Goal: Task Accomplishment & Management: Manage account settings

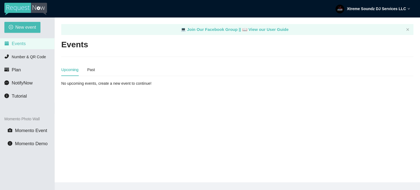
click at [392, 11] on strong "Xtreme Soundz DJ Services LLC" at bounding box center [376, 9] width 59 height 4
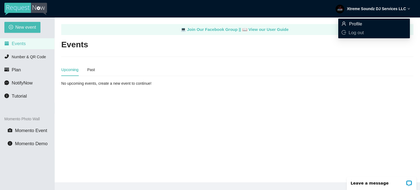
click at [358, 24] on span "Profile" at bounding box center [355, 23] width 13 height 5
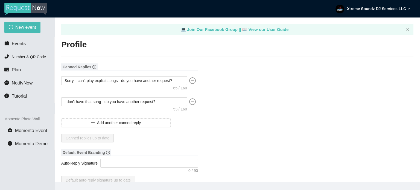
type input "Xtreme Soundz"
type input "DJ Services LLC"
type input "Xtreme Soundz DJ Services LLC"
type input "DJ"
type input "[PHONE_NUMBER]"
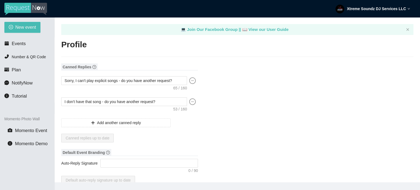
type input "[EMAIL_ADDRESS][DOMAIN_NAME]"
drag, startPoint x: 199, startPoint y: 126, endPoint x: 192, endPoint y: 129, distance: 8.0
drag, startPoint x: 192, startPoint y: 129, endPoint x: 177, endPoint y: 144, distance: 20.7
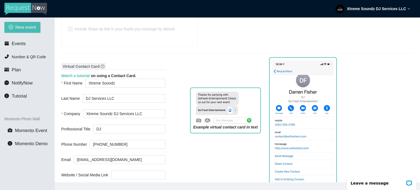
scroll to position [383, 0]
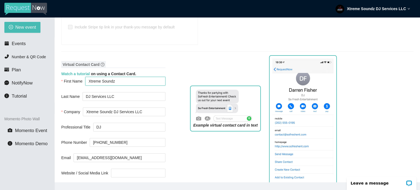
click at [122, 77] on input "Xtreme Soundz" at bounding box center [125, 81] width 80 height 9
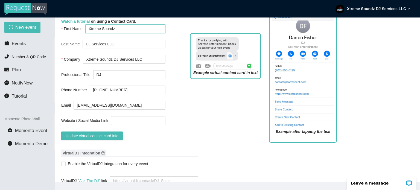
scroll to position [438, 0]
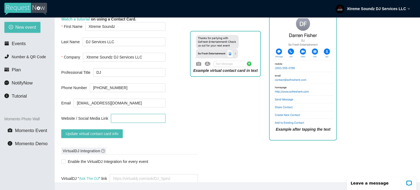
click at [120, 114] on input "Website / Social Media Link" at bounding box center [138, 118] width 54 height 9
click at [113, 131] on span "Update virtual contact card info" at bounding box center [92, 134] width 53 height 6
click at [186, 134] on div "Example virtual contact card in text" at bounding box center [225, 86] width 79 height 118
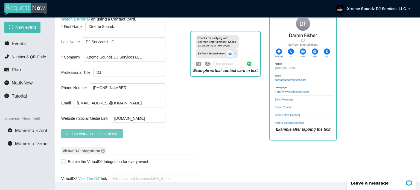
click at [93, 131] on span "Update virtual contact card info" at bounding box center [92, 134] width 53 height 6
click at [186, 115] on div "Example virtual contact card in text" at bounding box center [225, 86] width 79 height 118
click at [113, 114] on input "[DOMAIN_NAME]" at bounding box center [138, 118] width 54 height 9
click at [127, 131] on div "Virtual Contact Card Watch a tutorial on using a Contact Card. First Name Xtrem…" at bounding box center [113, 74] width 104 height 141
drag, startPoint x: 124, startPoint y: 110, endPoint x: 109, endPoint y: 111, distance: 14.5
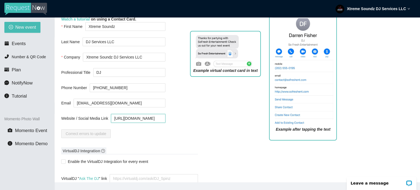
click at [109, 114] on div "Website / Social Media Link [URL][DOMAIN_NAME]" at bounding box center [113, 118] width 104 height 9
type input "[DOMAIN_NAME]"
drag, startPoint x: 188, startPoint y: 127, endPoint x: 206, endPoint y: 124, distance: 17.8
click at [190, 126] on div "Example virtual contact card in text" at bounding box center [225, 86] width 79 height 118
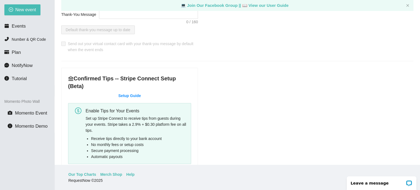
scroll to position [115, 0]
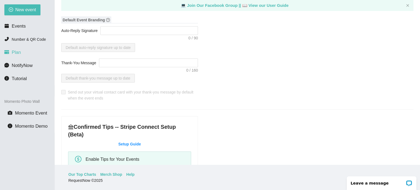
click at [14, 50] on span "Plan" at bounding box center [16, 52] width 9 height 5
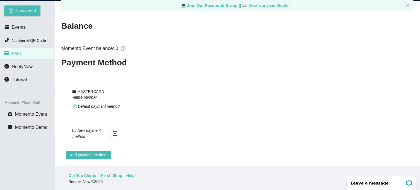
scroll to position [18, 0]
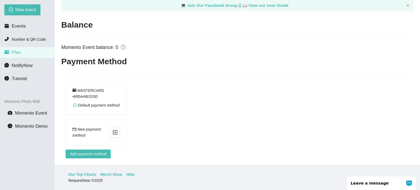
click at [358, 183] on p "Leave a message" at bounding box center [378, 183] width 54 height 4
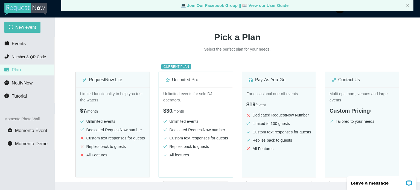
scroll to position [91, 0]
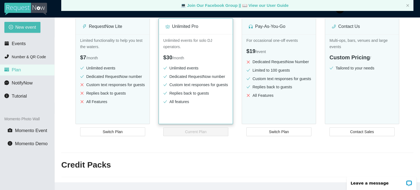
click at [198, 121] on div "Unlimited events for solo DJ operators. $30 / month Unlimited events Dedicated …" at bounding box center [196, 86] width 74 height 105
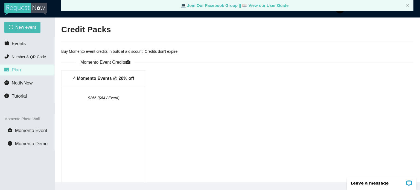
scroll to position [255, 0]
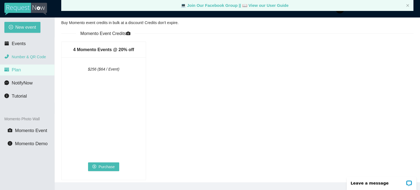
click at [28, 56] on span "Number & QR Code" at bounding box center [29, 57] width 34 height 4
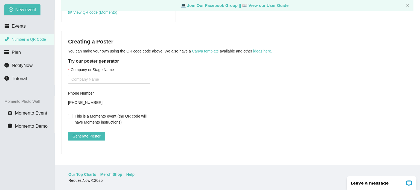
scroll to position [113, 0]
click at [95, 76] on input "Company or Stage Name" at bounding box center [109, 79] width 82 height 9
type input "Xtreme Soundz DJ Services LLC"
click at [83, 133] on span "Generate Poster" at bounding box center [87, 136] width 28 height 6
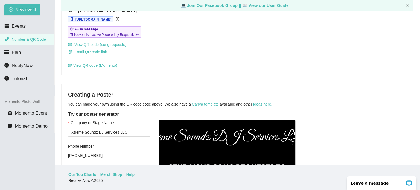
scroll to position [55, 0]
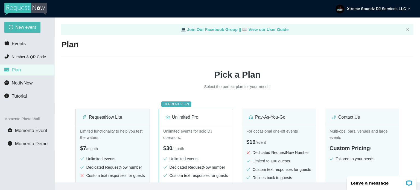
type textarea "[URL][DOMAIN_NAME]"
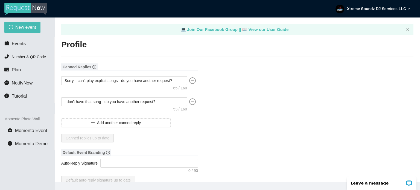
click at [24, 4] on img at bounding box center [25, 9] width 43 height 13
